Goal: Task Accomplishment & Management: Use online tool/utility

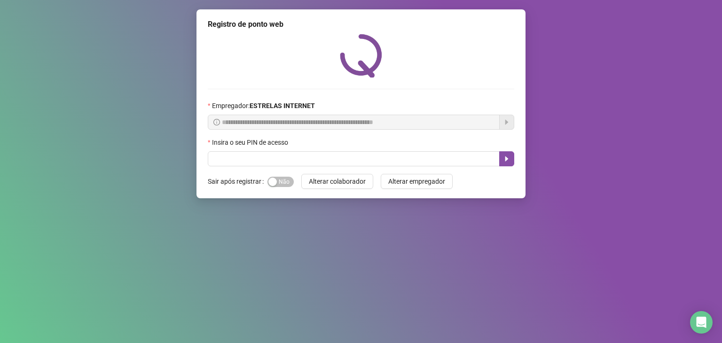
click at [342, 161] on input "text" at bounding box center [354, 158] width 292 height 15
type input "*****"
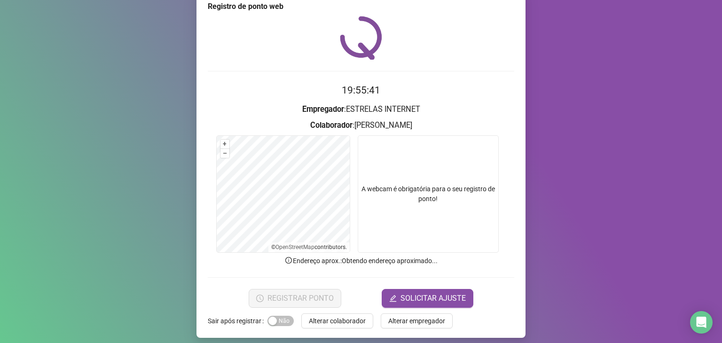
scroll to position [23, 0]
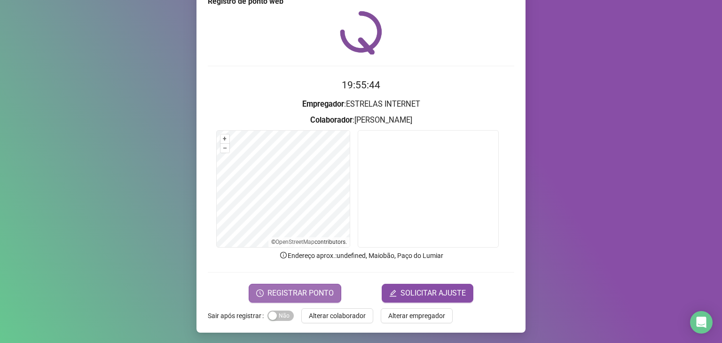
click at [307, 290] on span "REGISTRAR PONTO" at bounding box center [300, 293] width 66 height 11
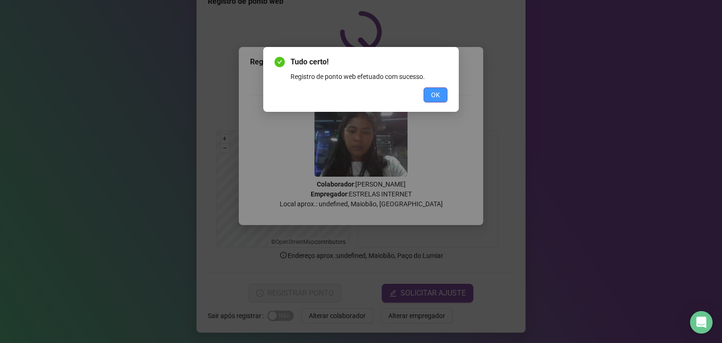
click at [437, 95] on span "OK" at bounding box center [435, 95] width 9 height 10
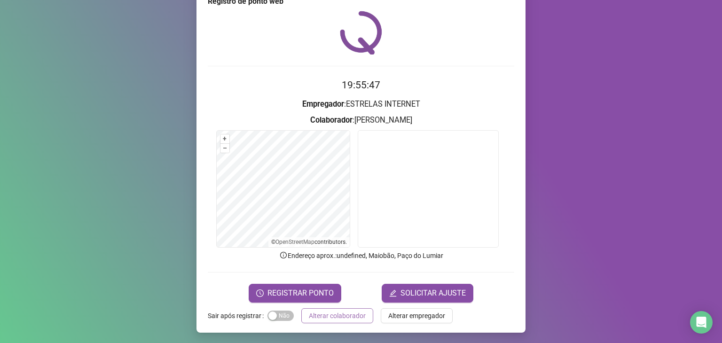
click at [349, 315] on span "Alterar colaborador" at bounding box center [337, 316] width 57 height 10
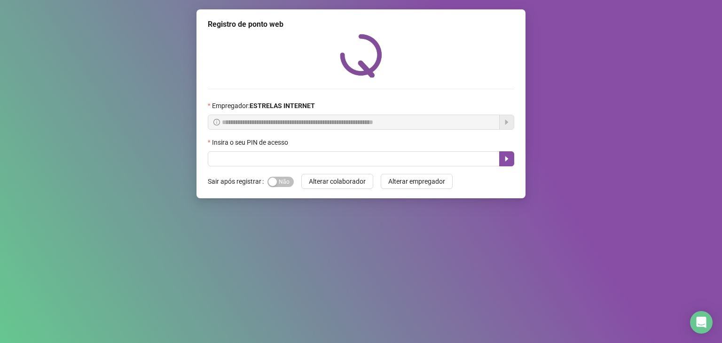
scroll to position [0, 0]
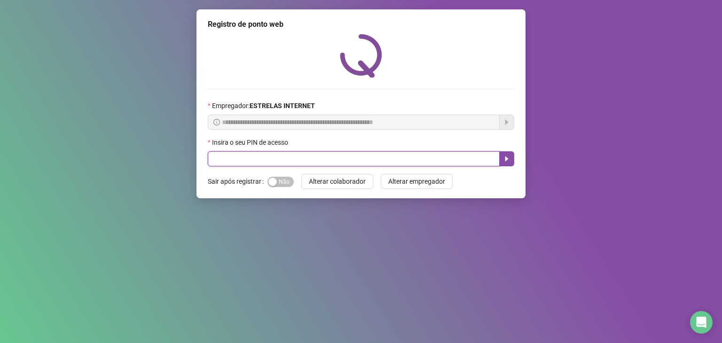
click at [413, 158] on input "text" at bounding box center [354, 158] width 292 height 15
type input "*****"
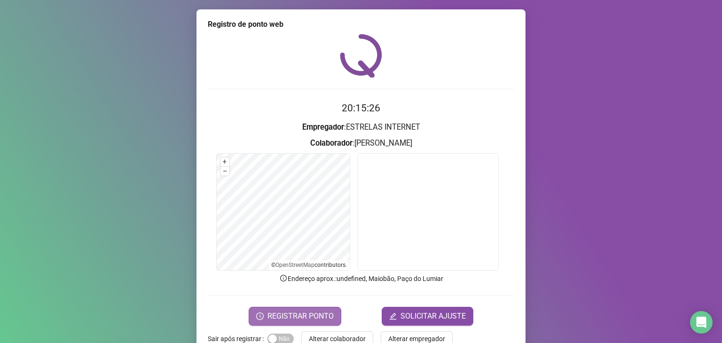
click at [320, 309] on button "REGISTRAR PONTO" at bounding box center [295, 316] width 93 height 19
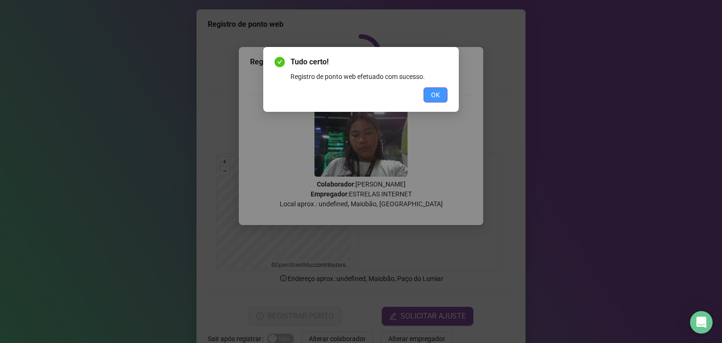
click at [437, 100] on button "OK" at bounding box center [435, 94] width 24 height 15
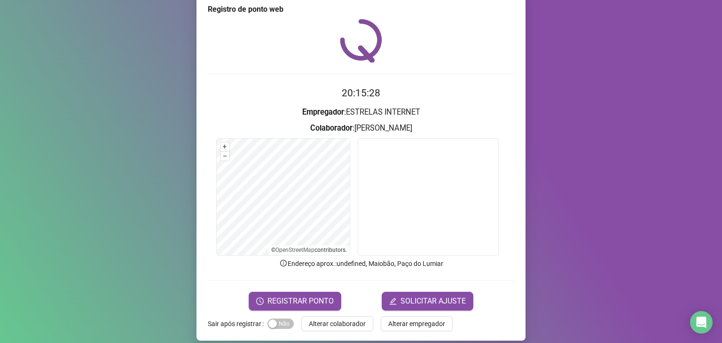
scroll to position [23, 0]
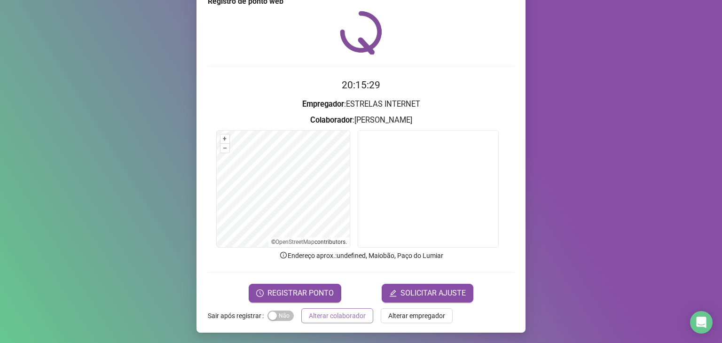
click at [348, 316] on span "Alterar colaborador" at bounding box center [337, 316] width 57 height 10
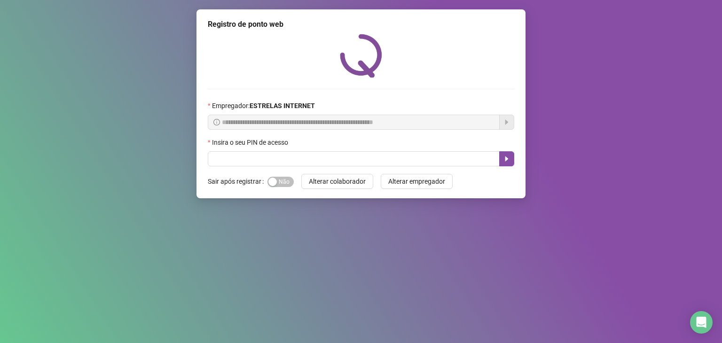
scroll to position [0, 0]
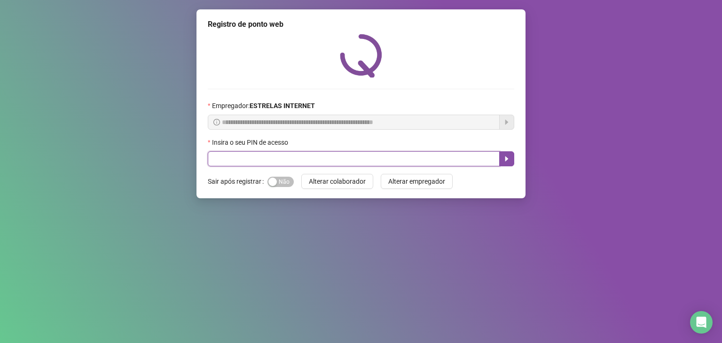
click at [226, 164] on input "text" at bounding box center [354, 158] width 292 height 15
type input "*****"
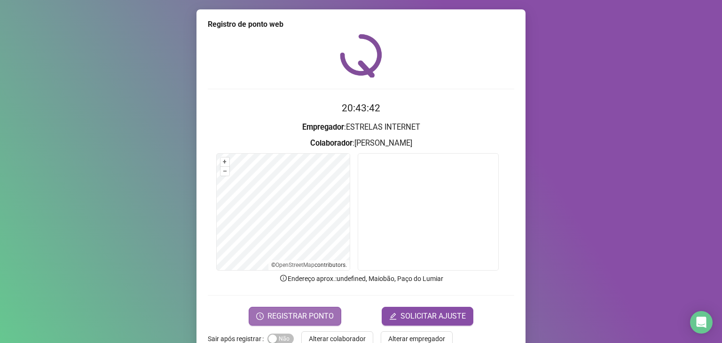
click at [311, 318] on span "REGISTRAR PONTO" at bounding box center [300, 316] width 66 height 11
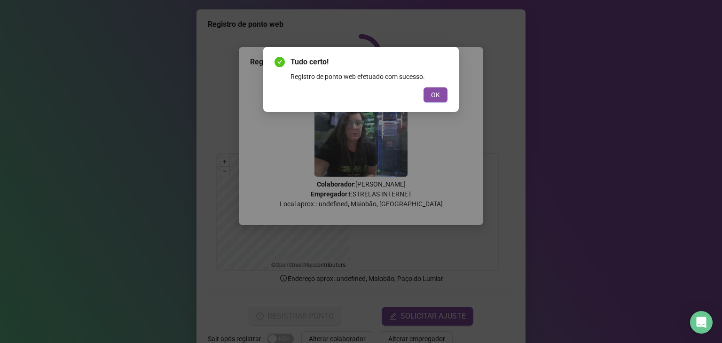
click at [421, 98] on div "OK" at bounding box center [360, 94] width 173 height 15
click at [430, 94] on button "OK" at bounding box center [435, 94] width 24 height 15
